Goal: Task Accomplishment & Management: Use online tool/utility

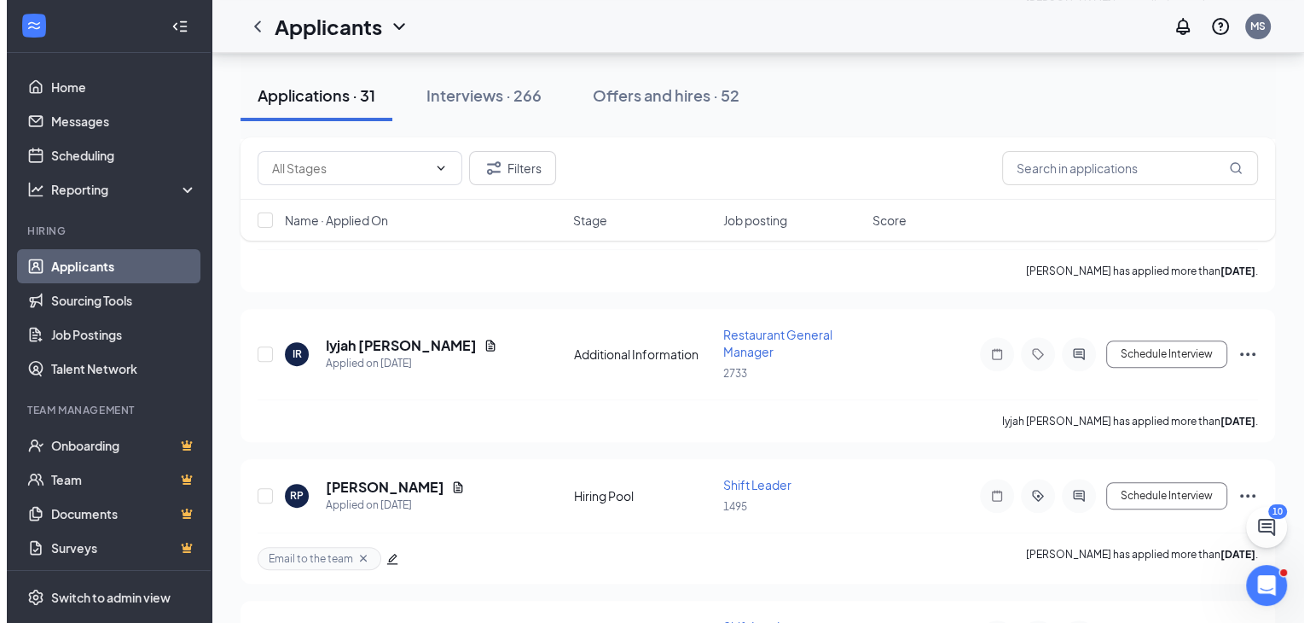
scroll to position [768, 0]
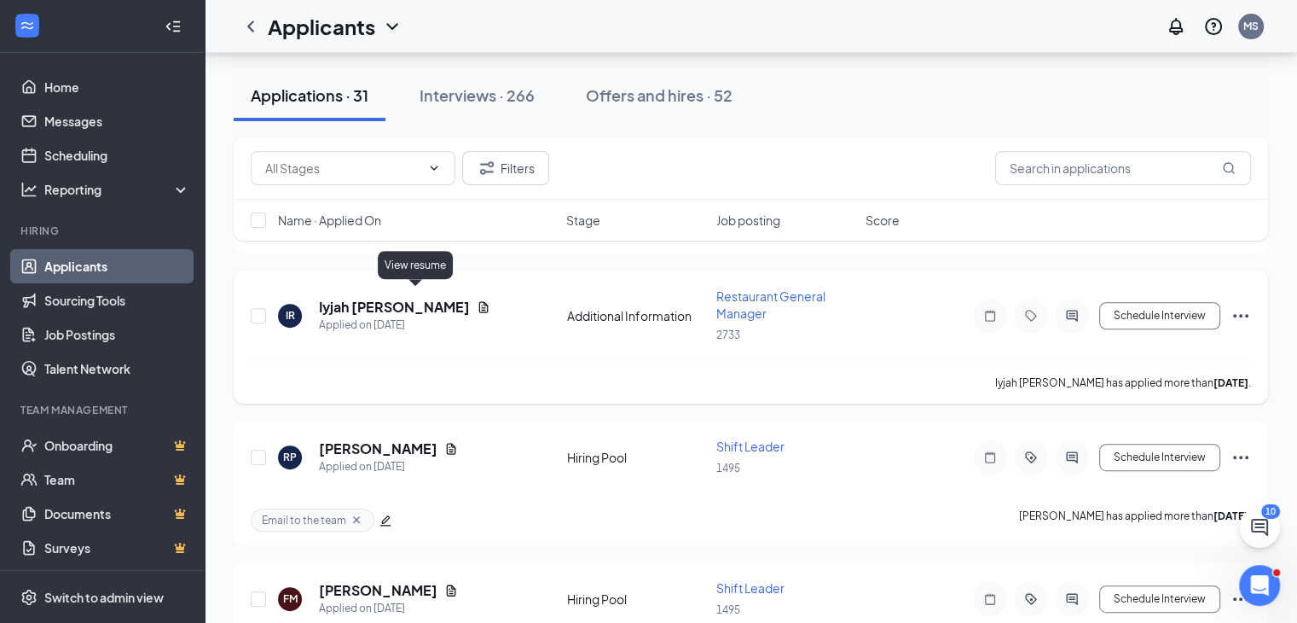
click at [479, 301] on icon "Document" at bounding box center [483, 306] width 9 height 11
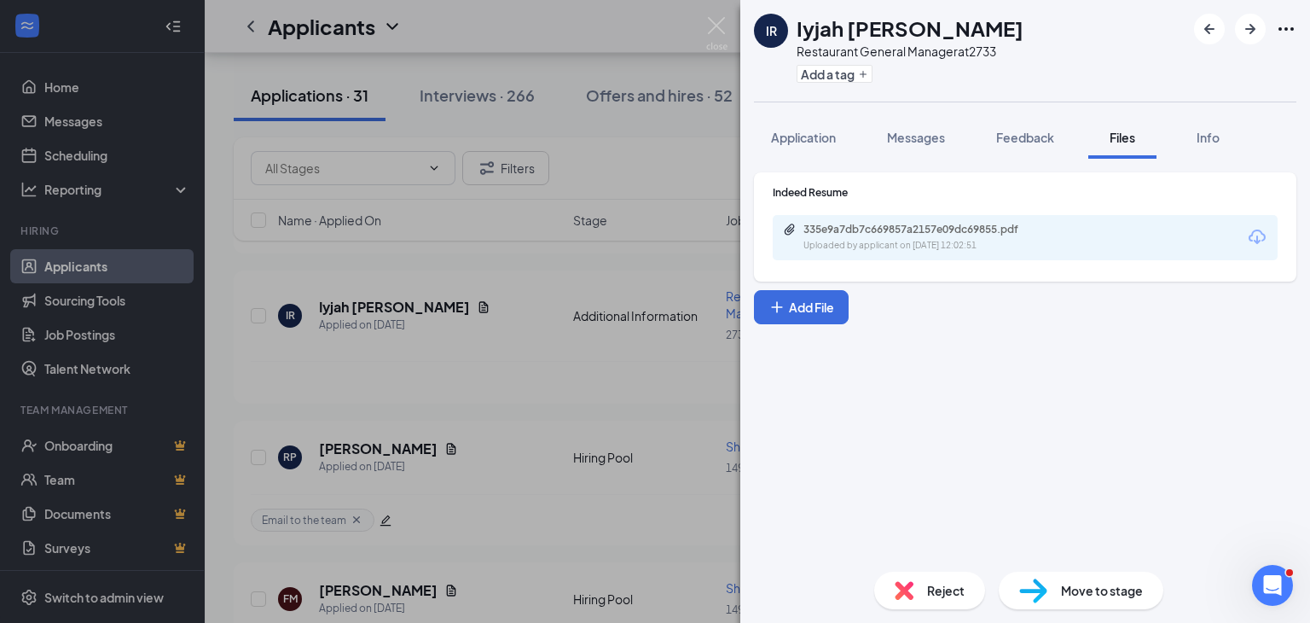
click at [867, 250] on div "Uploaded by applicant on Aug 24, 2025 at 12:02:51" at bounding box center [932, 246] width 256 height 14
